Goal: Transaction & Acquisition: Purchase product/service

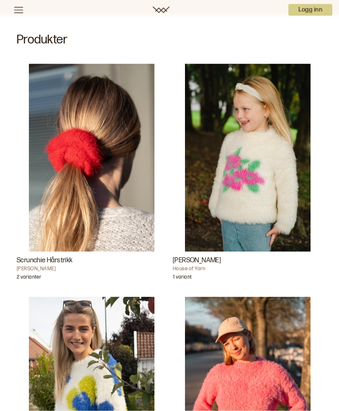
scroll to position [203, 0]
click at [264, 232] on img "Florie Genser" at bounding box center [247, 158] width 125 height 188
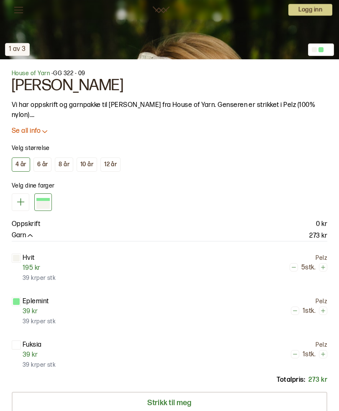
scroll to position [449, 0]
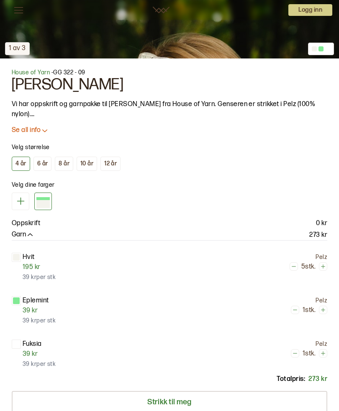
click at [114, 157] on button "12 år" at bounding box center [110, 164] width 20 height 14
click at [88, 162] on div "10 år" at bounding box center [86, 164] width 13 height 8
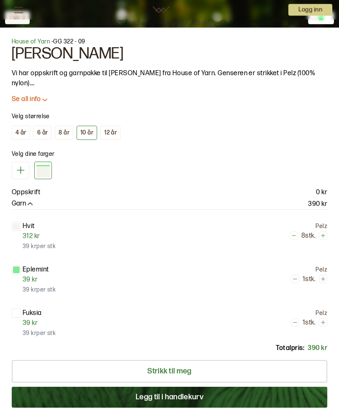
scroll to position [475, 0]
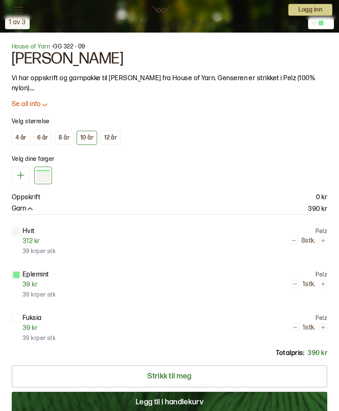
click at [289, 321] on div "Pelz" at bounding box center [258, 319] width 138 height 8
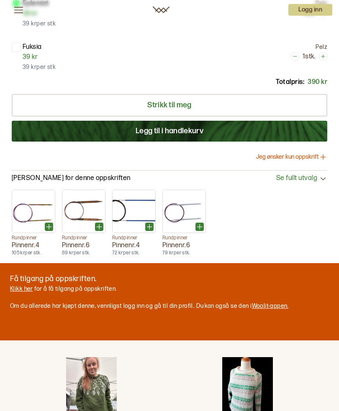
scroll to position [747, 0]
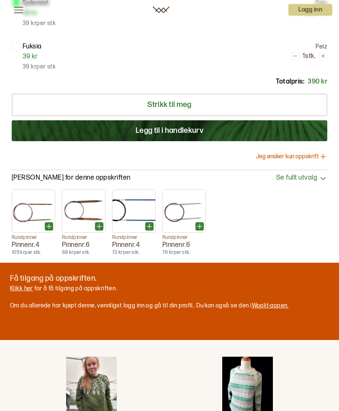
click at [301, 160] on button "Jeg ønsker kun oppskrift" at bounding box center [291, 157] width 71 height 8
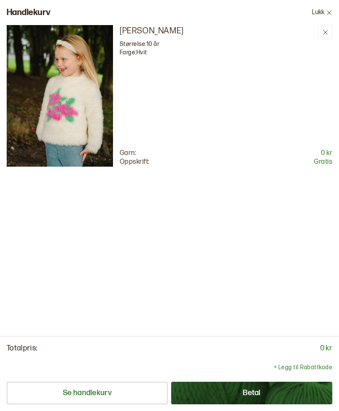
scroll to position [33, 0]
click at [311, 324] on div "[PERSON_NAME] Størrelse: 10 år Farge: [PERSON_NAME]: 0 kr Oppskrift: Gratis" at bounding box center [169, 180] width 339 height 311
